Goal: Feedback & Contribution: Submit feedback/report problem

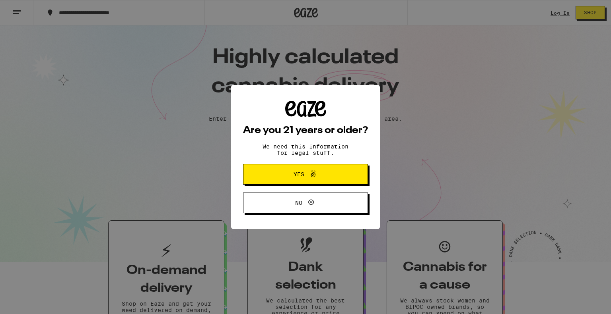
drag, startPoint x: 336, startPoint y: 177, endPoint x: 505, endPoint y: 7, distance: 239.5
click at [299, 7] on div "Are you 21 years or older? We need this information for legal stuff. Yes No" at bounding box center [305, 157] width 611 height 314
click at [299, 179] on span "Yes" at bounding box center [305, 174] width 60 height 10
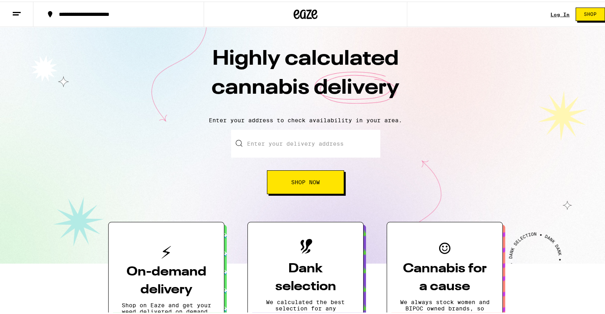
click at [299, 12] on link "Log In" at bounding box center [559, 12] width 19 height 5
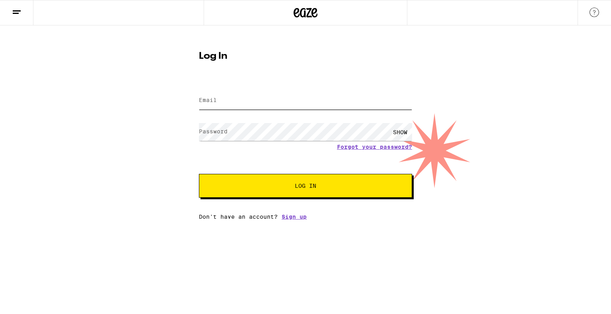
click at [299, 107] on input "Email" at bounding box center [305, 101] width 213 height 18
type input "[EMAIL_ADDRESS][DOMAIN_NAME]"
click at [261, 188] on span "Log In" at bounding box center [305, 186] width 149 height 6
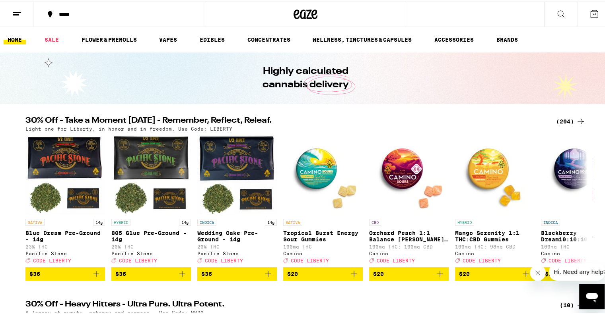
click at [68, 10] on div "*****" at bounding box center [122, 13] width 135 height 6
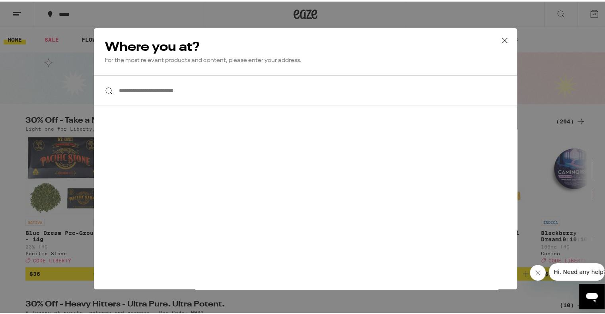
click at [195, 95] on input "**********" at bounding box center [305, 89] width 423 height 31
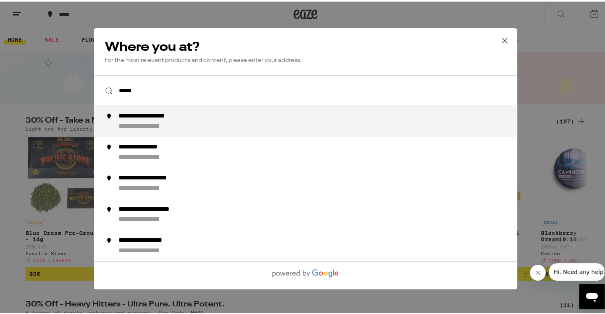
click at [191, 113] on div "**********" at bounding box center [157, 115] width 78 height 8
type input "**********"
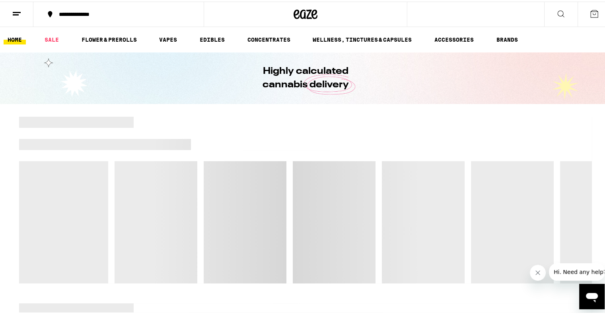
click at [299, 69] on div "Highly calculated cannabis delivery" at bounding box center [305, 77] width 611 height 52
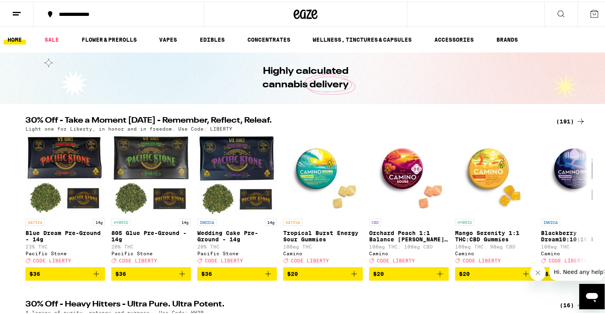
click at [299, 10] on icon at bounding box center [594, 13] width 10 height 10
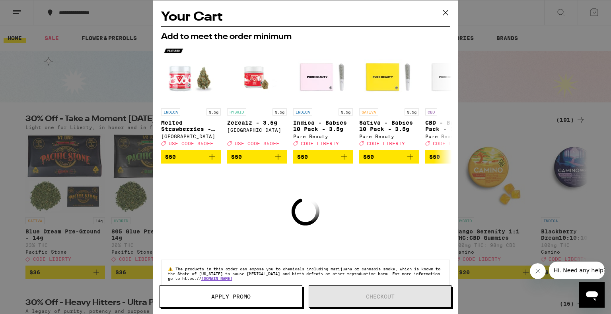
click at [14, 24] on div "Your Cart Add to meet the order minimum INDICA 3.5g Melted Strawberries - 3.5g …" at bounding box center [305, 157] width 611 height 314
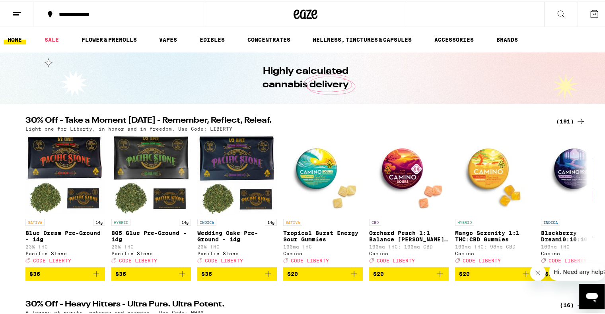
click at [14, 14] on icon at bounding box center [17, 13] width 10 height 10
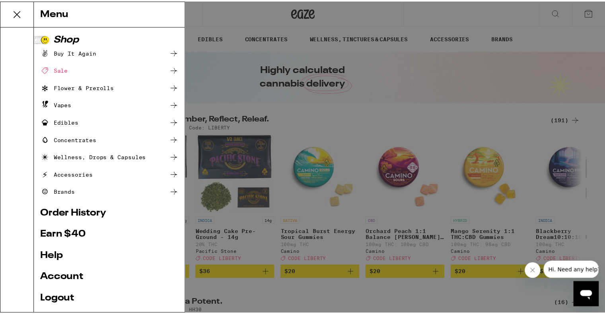
scroll to position [50, 0]
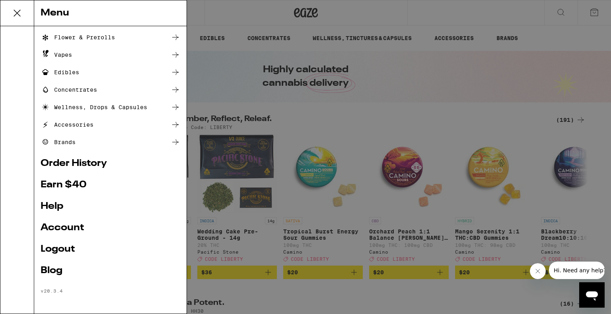
click at [72, 165] on link "Order History" at bounding box center [111, 164] width 140 height 10
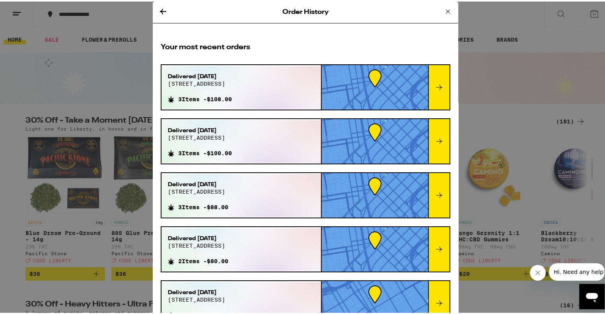
scroll to position [1, 0]
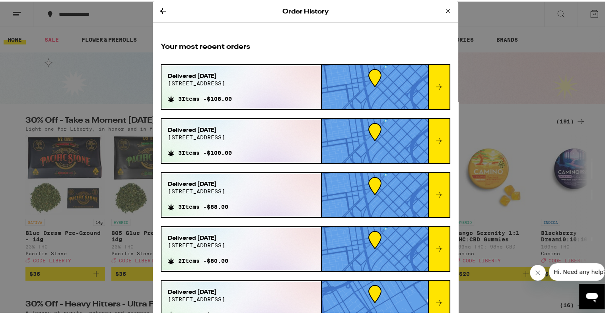
click at [299, 87] on icon at bounding box center [439, 86] width 10 height 10
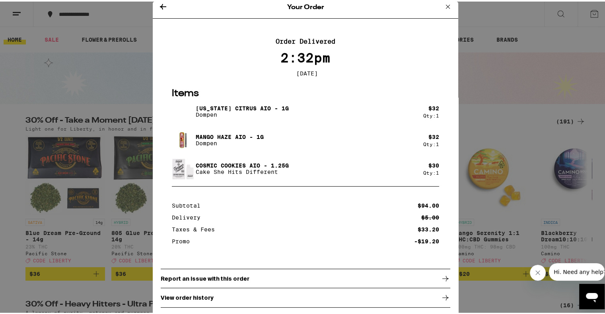
scroll to position [8, 0]
click at [239, 275] on p "Report an issue with this order" at bounding box center [205, 277] width 89 height 6
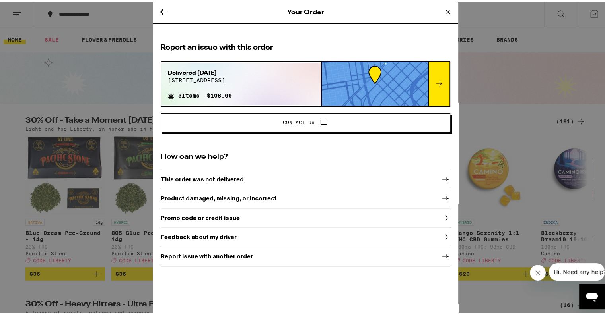
click at [231, 193] on div "Product damaged, missing, or incorrect" at bounding box center [305, 197] width 289 height 20
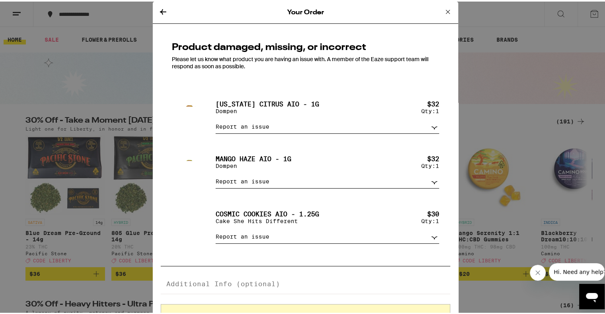
scroll to position [34, 0]
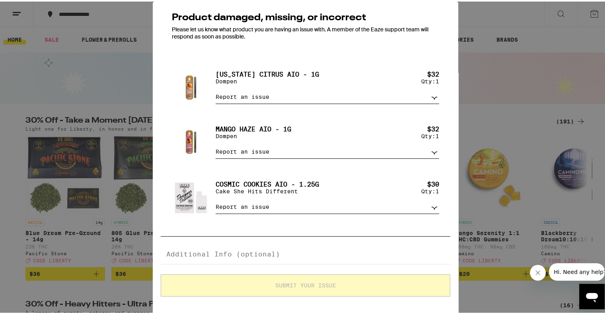
click at [299, 204] on select "Report an issue Item missing Item is broken/defective Received the wrong item L…" at bounding box center [326, 206] width 223 height 14
select select "item_broken"
click at [215, 199] on select "Report an issue Item missing Item is broken/defective Received the wrong item L…" at bounding box center [326, 206] width 223 height 14
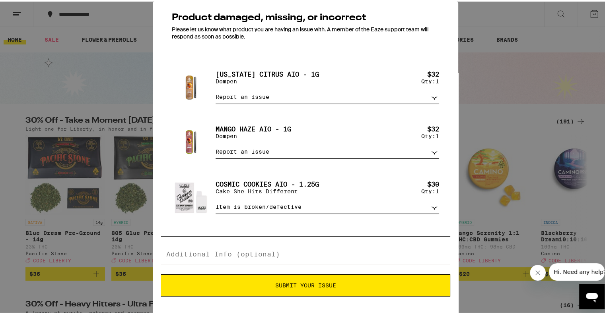
click at [299, 280] on button "Submit Your Issue" at bounding box center [305, 284] width 289 height 22
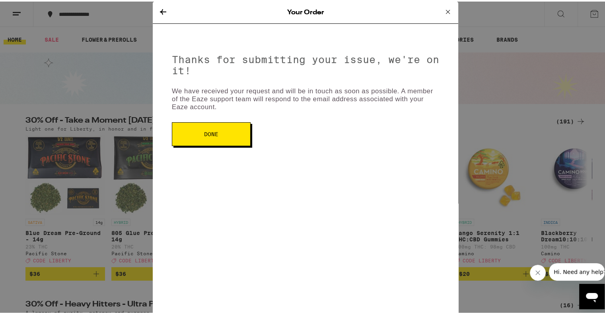
scroll to position [0, 0]
click at [188, 122] on button "Done" at bounding box center [211, 133] width 79 height 24
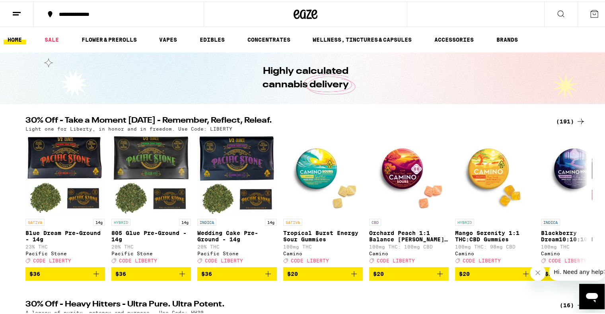
click at [13, 11] on line at bounding box center [17, 11] width 8 height 0
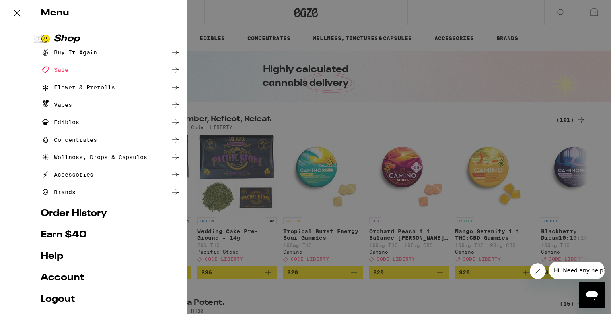
click at [68, 209] on link "Order History" at bounding box center [111, 214] width 140 height 10
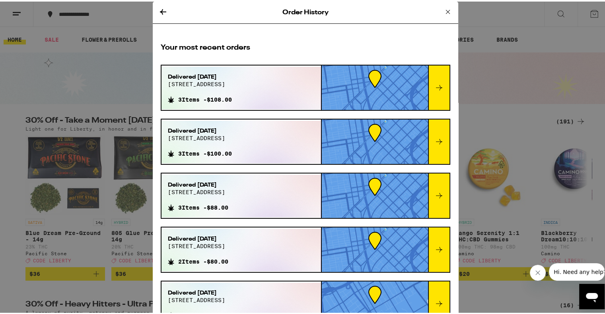
click at [299, 95] on div at bounding box center [438, 86] width 21 height 45
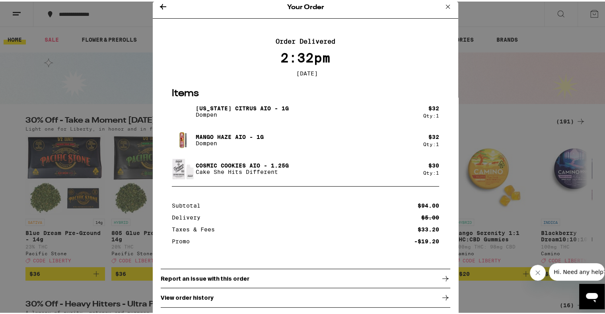
scroll to position [8, 0]
click at [236, 158] on div "Cosmic Cookies AIO - 1.25g Cake She Hits Different" at bounding box center [297, 167] width 251 height 22
click at [173, 166] on img at bounding box center [183, 167] width 22 height 22
click at [209, 170] on p "Cake She Hits Different" at bounding box center [242, 170] width 93 height 6
click at [231, 171] on p "Cake She Hits Different" at bounding box center [242, 170] width 93 height 6
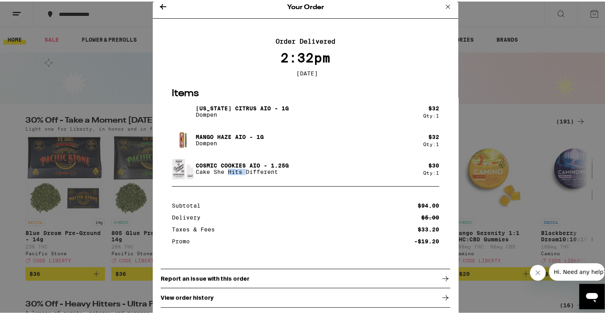
click at [231, 171] on p "Cake She Hits Different" at bounding box center [242, 170] width 93 height 6
click at [299, 76] on div "Your Order Order Delivered 2:32pm [DATE] Items [US_STATE] Citrus AIO - 1g Dompe…" at bounding box center [305, 157] width 611 height 314
click at [299, 43] on div "Your Order Order Delivered 2:32pm [DATE] Items [US_STATE] Citrus AIO - 1g Dompe…" at bounding box center [305, 157] width 611 height 314
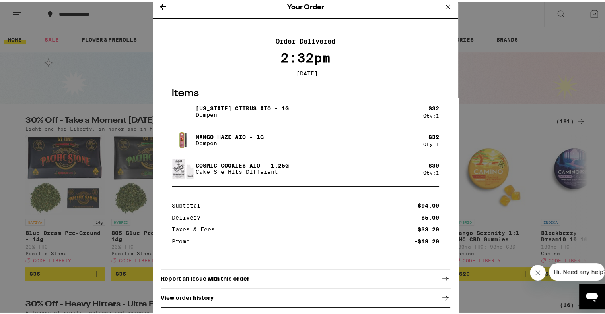
click at [299, 4] on icon at bounding box center [448, 5] width 10 height 10
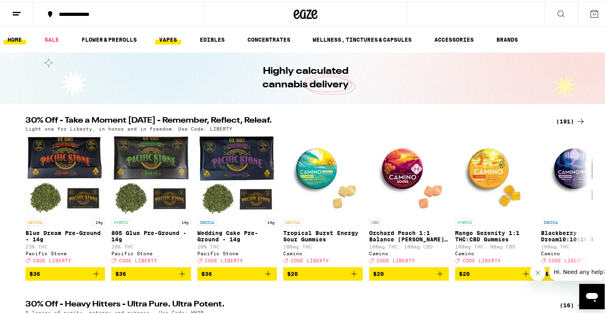
click at [173, 40] on link "VAPES" at bounding box center [168, 38] width 26 height 10
click at [160, 33] on link "VAPES" at bounding box center [168, 38] width 26 height 10
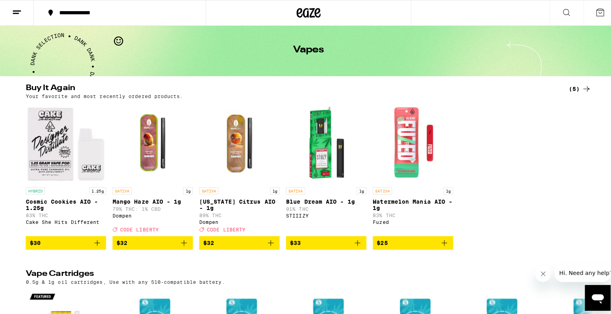
scroll to position [28, 0]
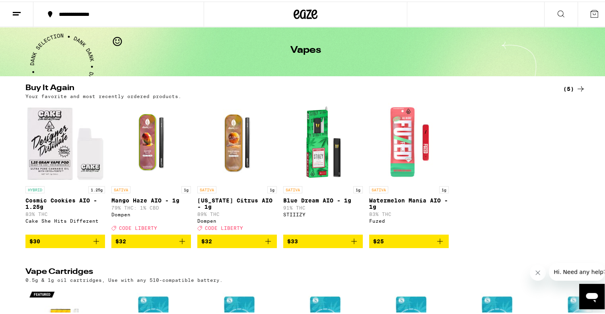
click at [72, 199] on p "Cosmic Cookies AIO - 1.25g" at bounding box center [65, 202] width 80 height 13
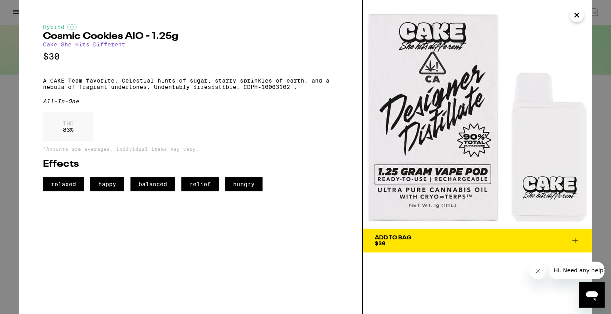
click at [161, 103] on div "Hybrid Cosmic Cookies AIO - 1.25g Cake She Hits Different $30 A CAKE Team favor…" at bounding box center [190, 108] width 295 height 168
click at [123, 45] on link "Cake She Hits Different" at bounding box center [84, 44] width 82 height 6
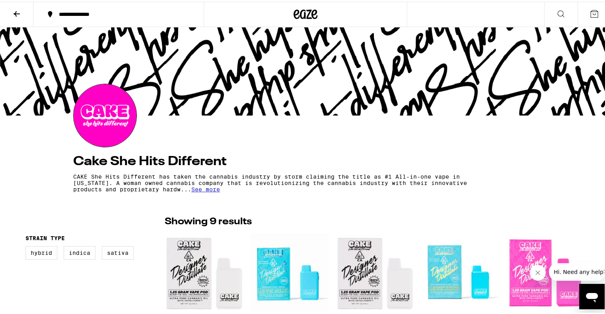
scroll to position [27, 0]
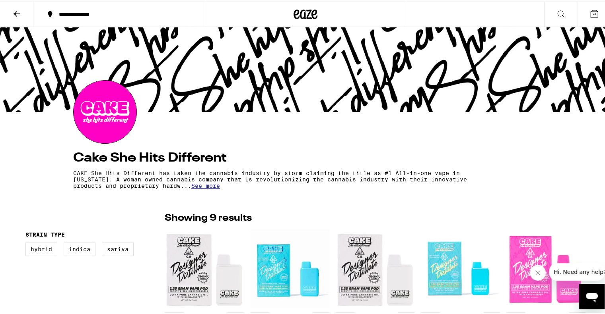
click at [220, 187] on span "See more" at bounding box center [205, 184] width 29 height 6
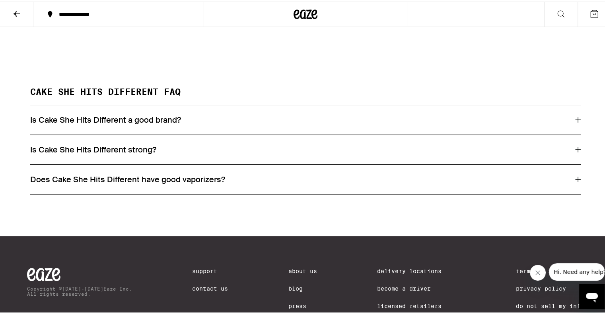
scroll to position [528, 0]
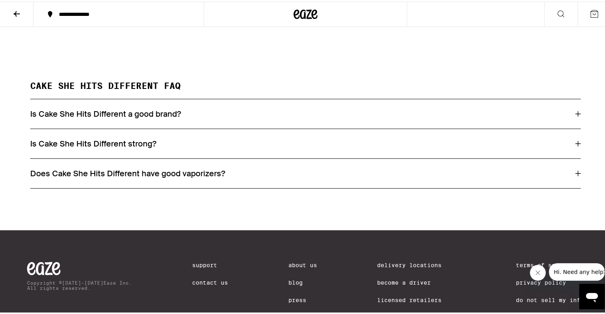
click at [283, 186] on div "Does Cake She Hits Different have good vaporizers?" at bounding box center [305, 171] width 550 height 29
